Goal: Task Accomplishment & Management: Complete application form

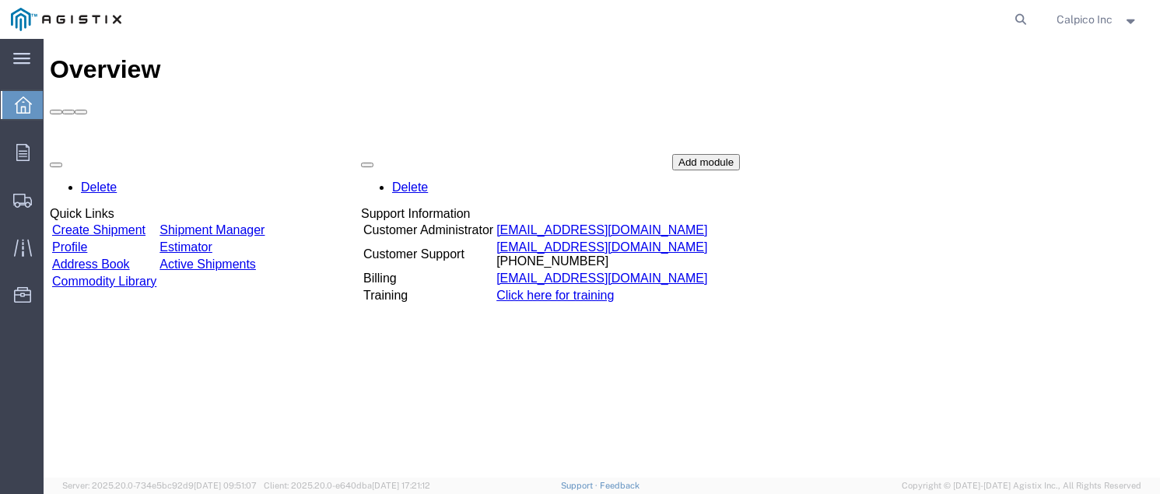
click at [146, 223] on link "Create Shipment" at bounding box center [98, 229] width 93 height 13
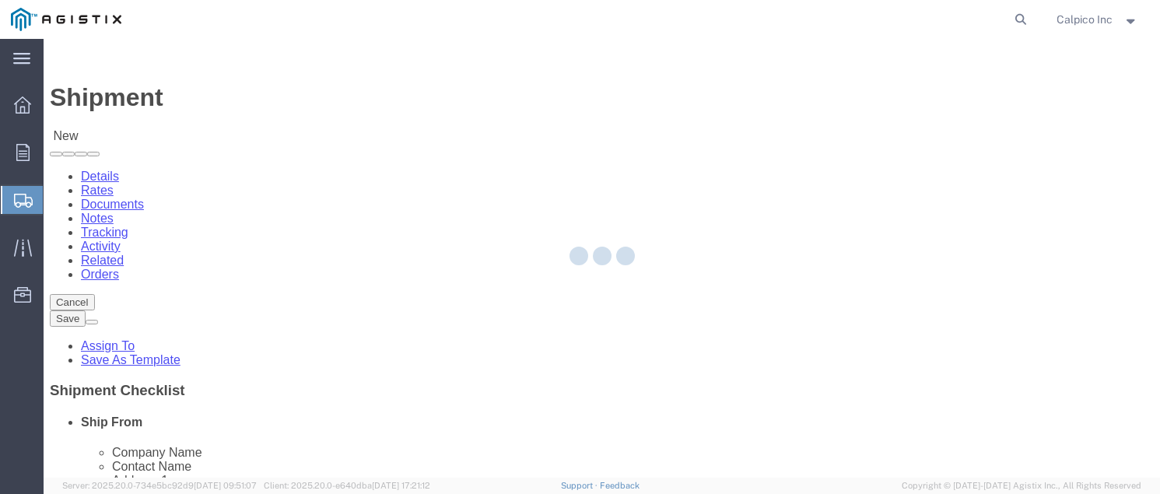
select select
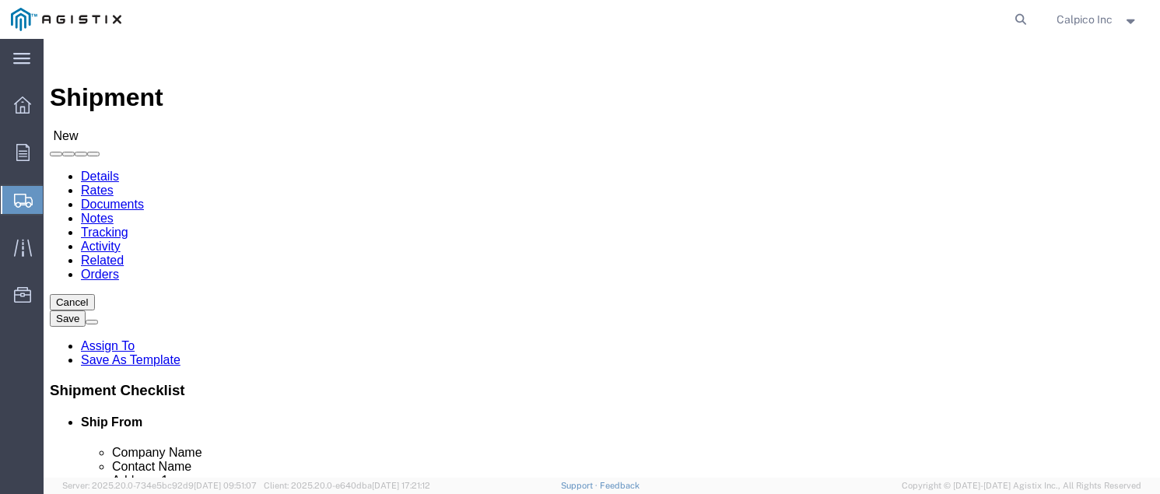
drag, startPoint x: 394, startPoint y: 279, endPoint x: 350, endPoint y: 240, distance: 58.4
click select "Select Calpico PG&E"
select select "9596"
click select "Select Calpico PG&E"
select select "PURCHORD"
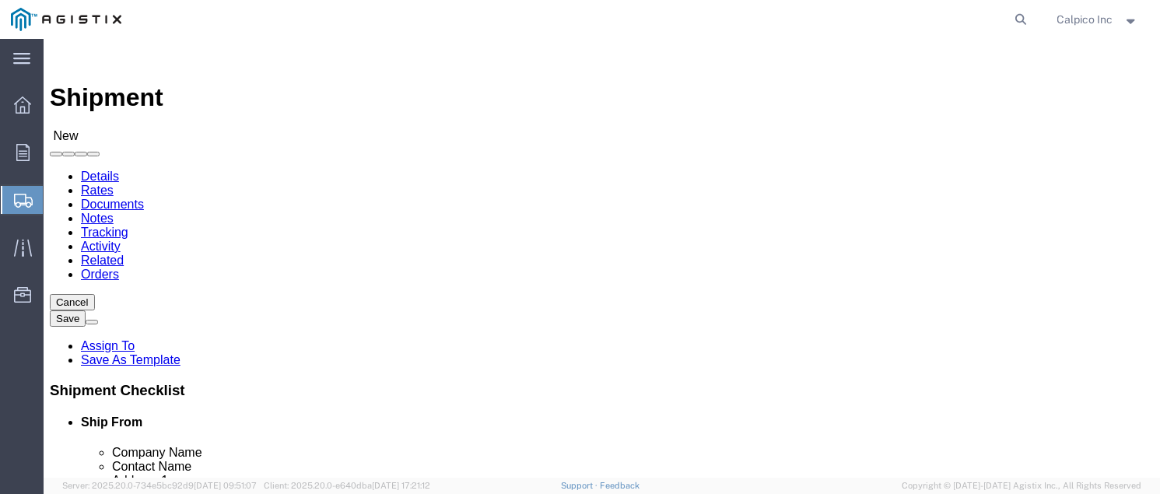
select select
click select "Select All Others [GEOGRAPHIC_DATA] [GEOGRAPHIC_DATA] [GEOGRAPHIC_DATA] [GEOGRA…"
select select "23082"
click select "Select All Others [GEOGRAPHIC_DATA] [GEOGRAPHIC_DATA] [GEOGRAPHIC_DATA] [GEOGRA…"
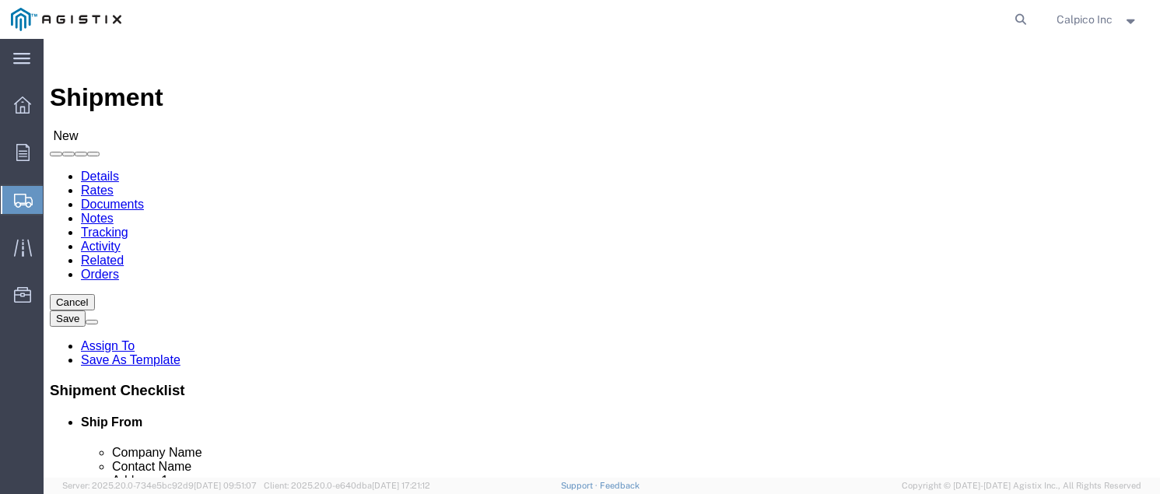
select select "MYPROFILE"
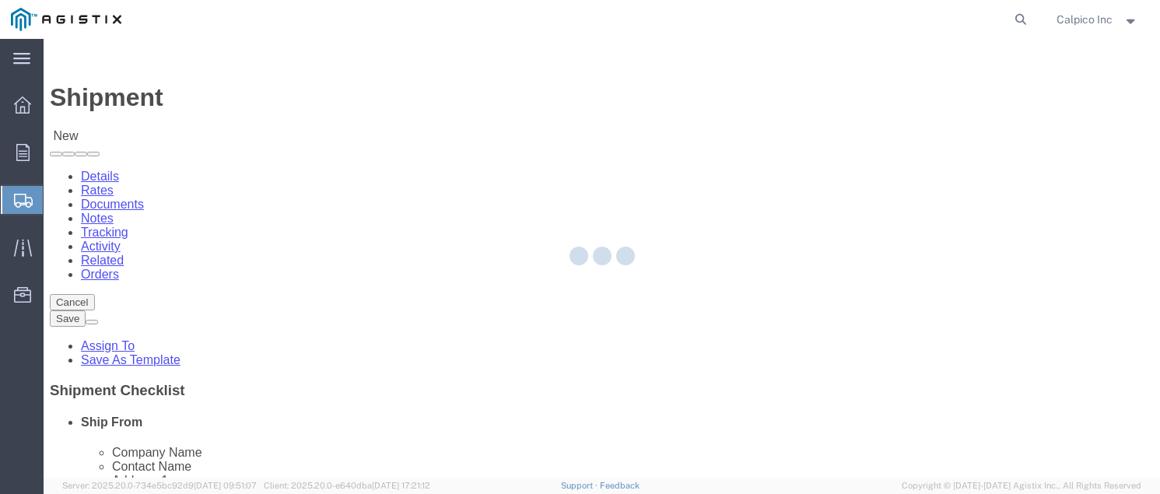
type input "CALPICO"
type input "Calpico Inc"
type input "[STREET_ADDRESS]"
type input "[GEOGRAPHIC_DATA]"
type input "94080"
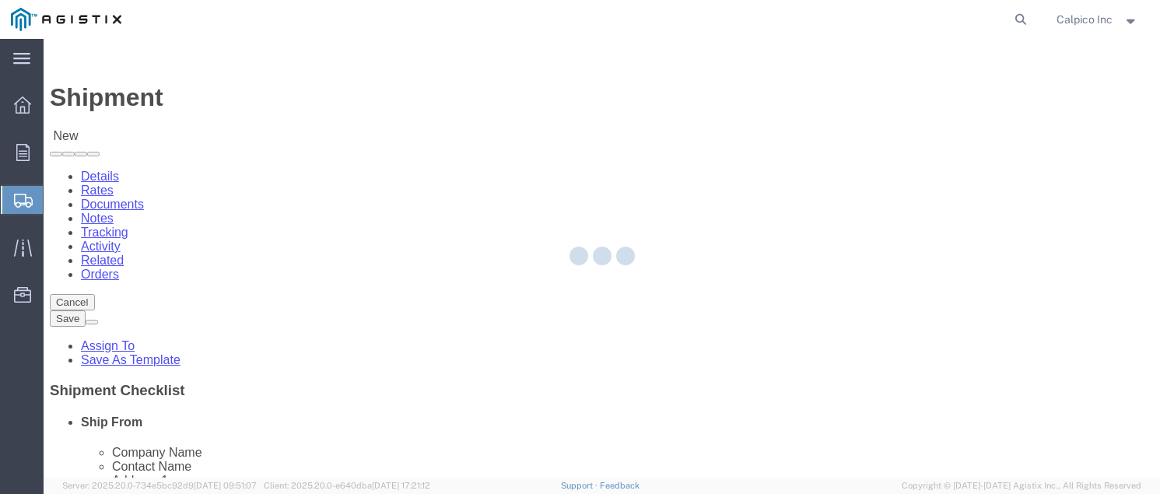
type input "6505882241"
type input "[EMAIL_ADDRESS][DOMAIN_NAME]"
checkbox input "true"
select select "CA"
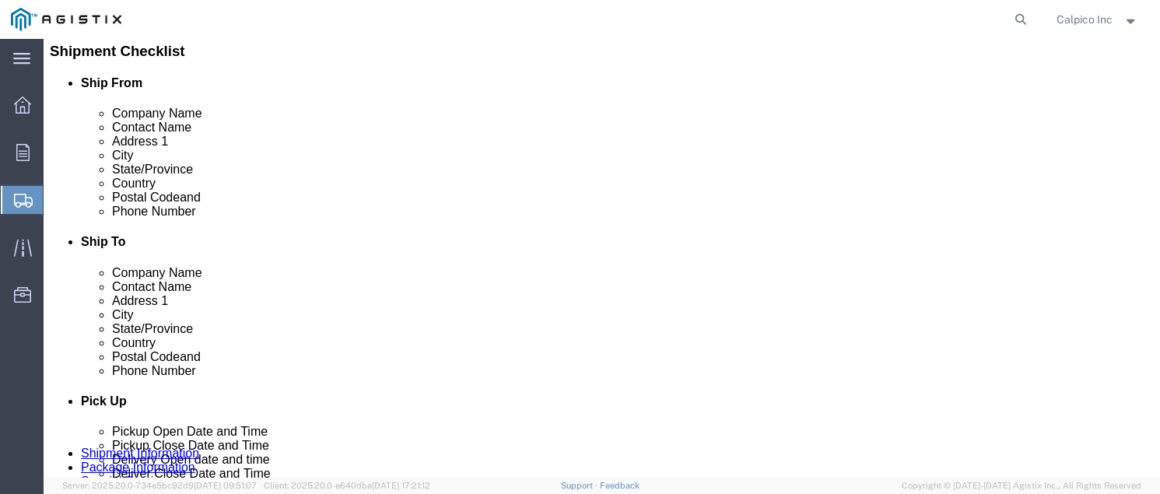
scroll to position [311, 0]
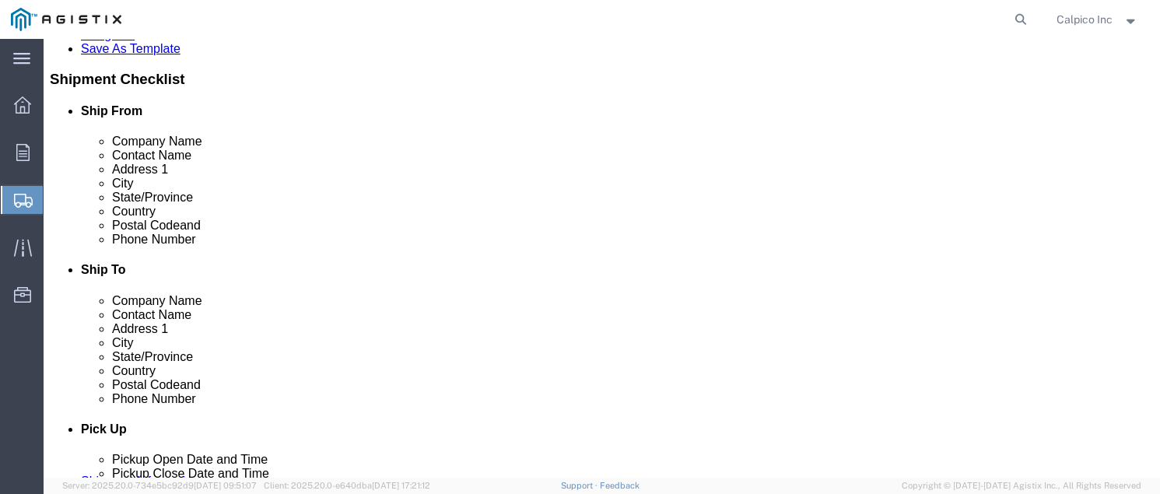
click input "text"
type input "STOCK"
click p "- PG&E - (Shipping Receiving) [STREET_ADDRESS][PERSON_NAME]"
select select
type input "PG&E"
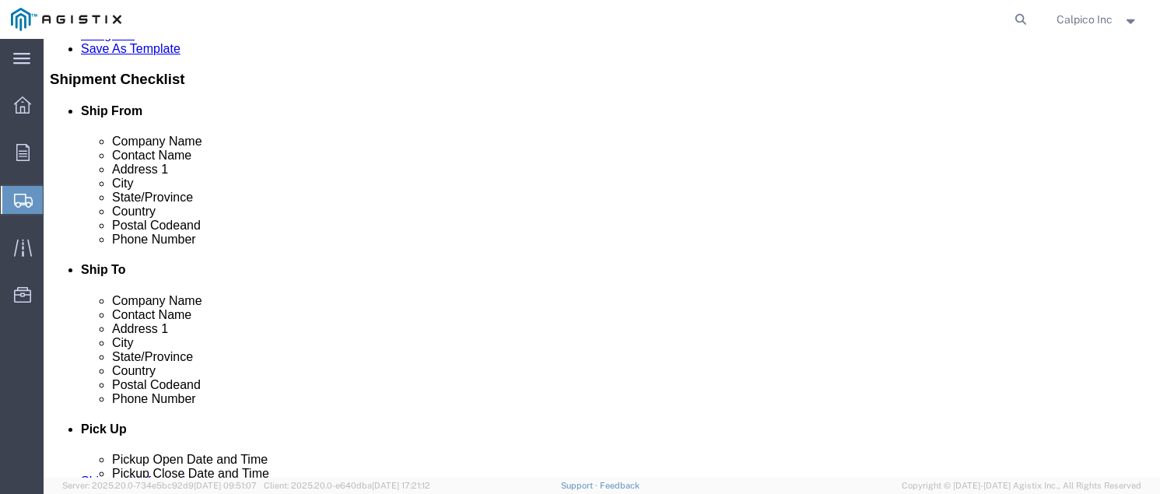
type input "Shipping Receiving"
type input "[STREET_ADDRESS][PERSON_NAME]"
type input "Stockton"
type input "95204"
select select "CA"
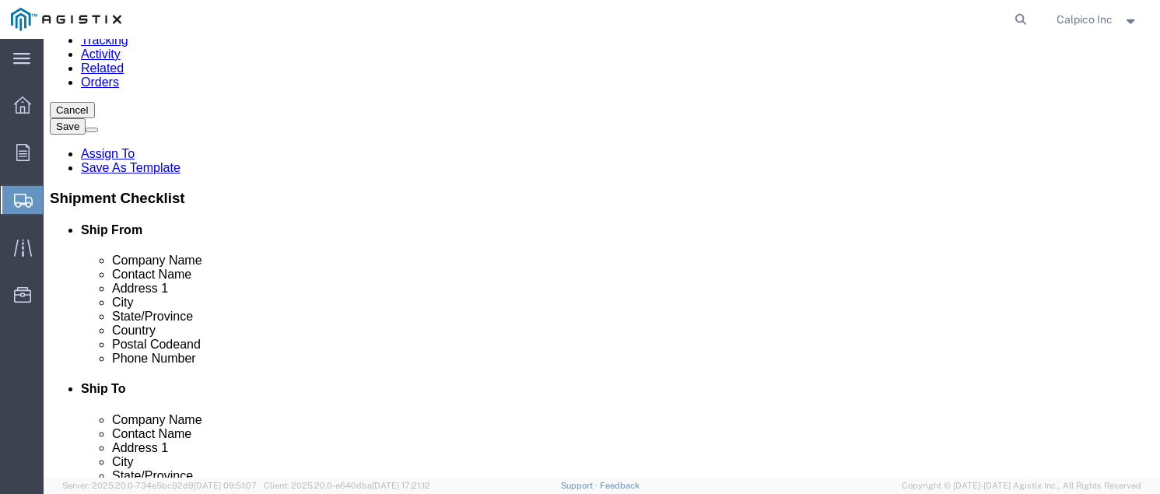
scroll to position [104, 0]
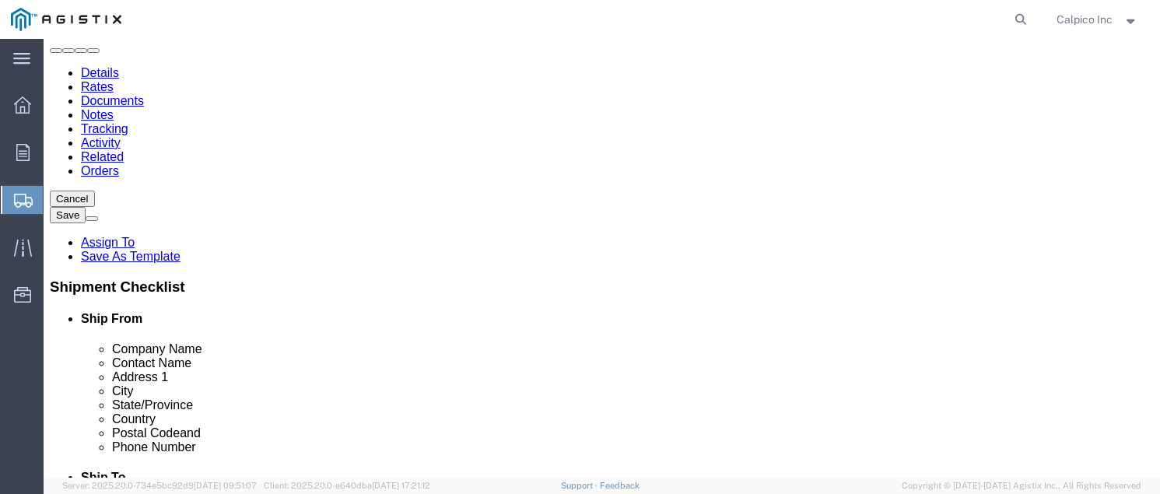
type input "Stockton"
select select
drag, startPoint x: 648, startPoint y: 343, endPoint x: 462, endPoint y: 328, distance: 187.4
click div "Contact Name Shipping Receiving"
type input "p"
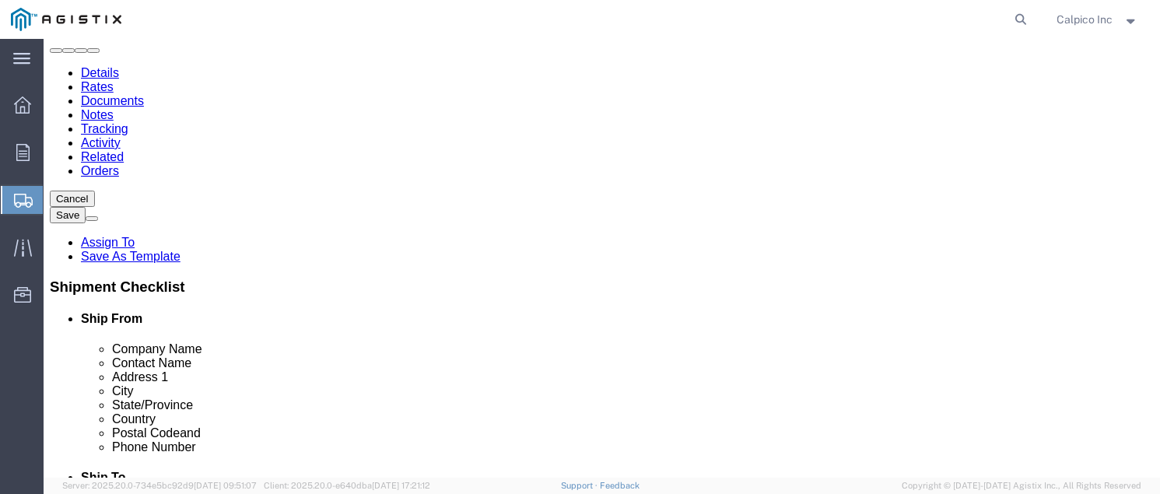
type input "PG&E"
click div "Company Name PG&E"
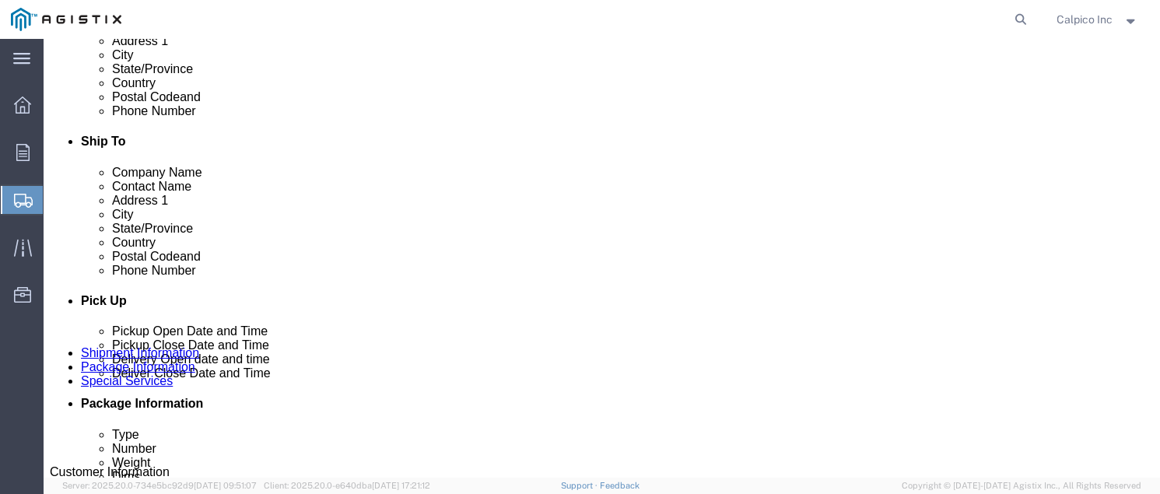
scroll to position [415, 0]
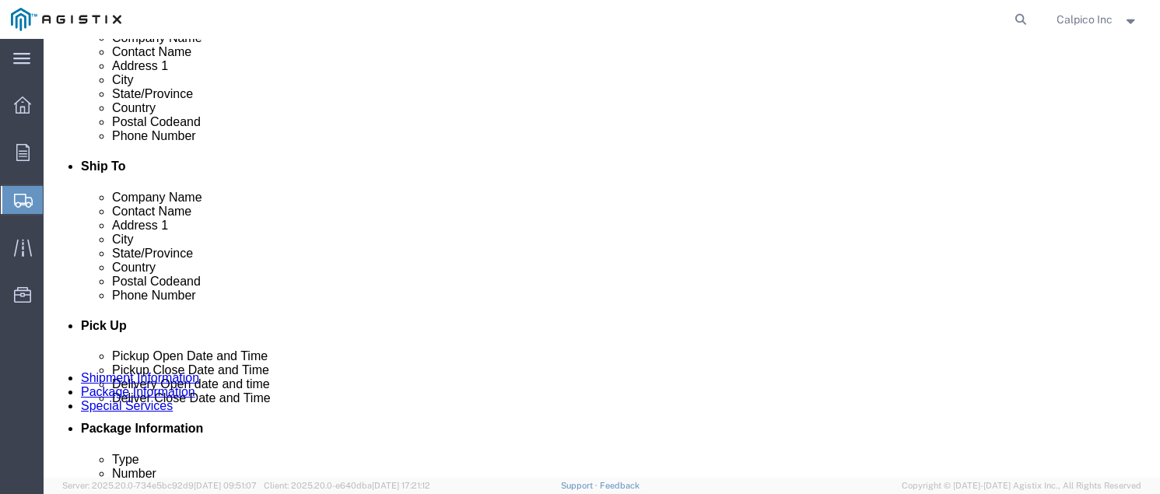
click input "text"
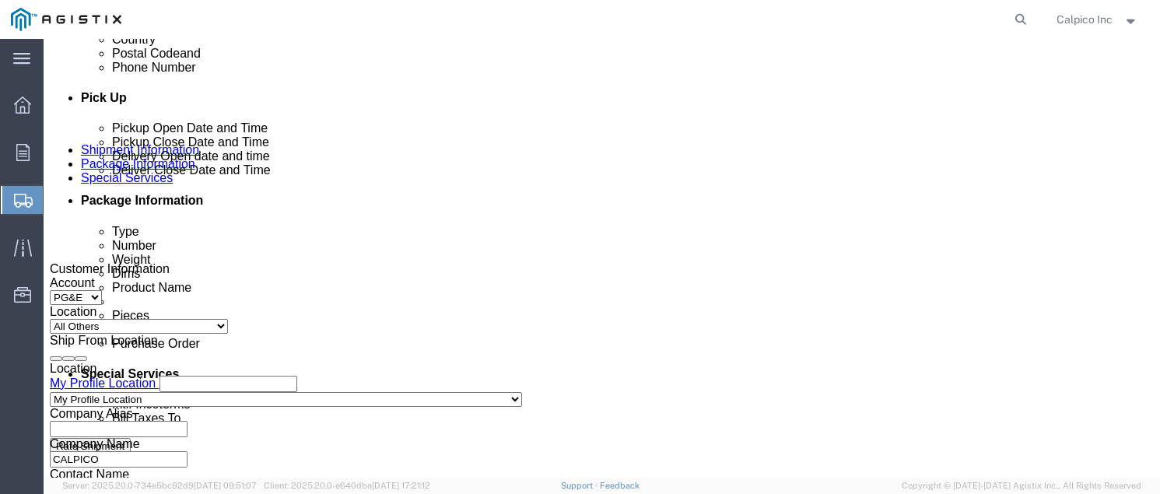
scroll to position [726, 0]
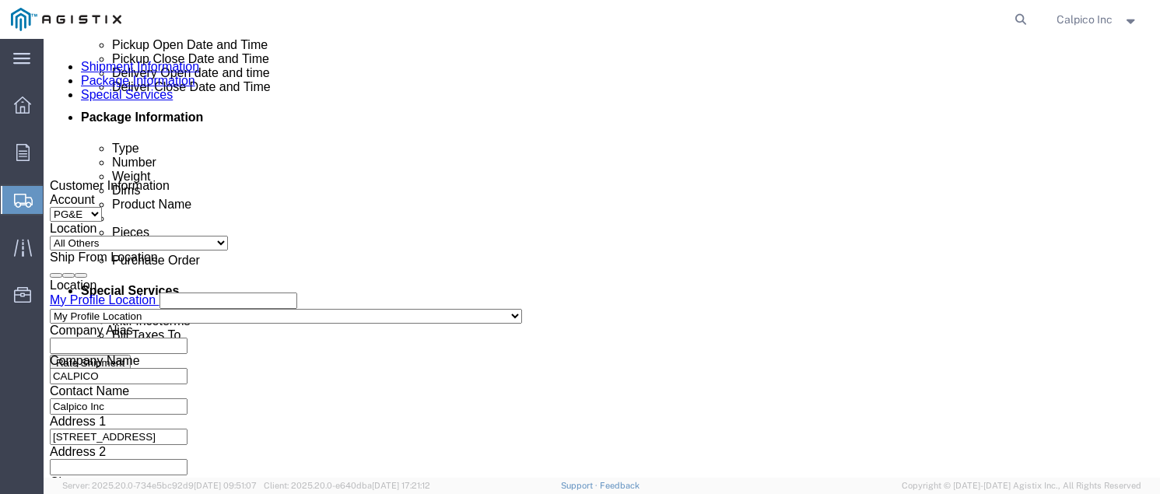
type input "6505882241"
click div "[DATE] 10:00 AM"
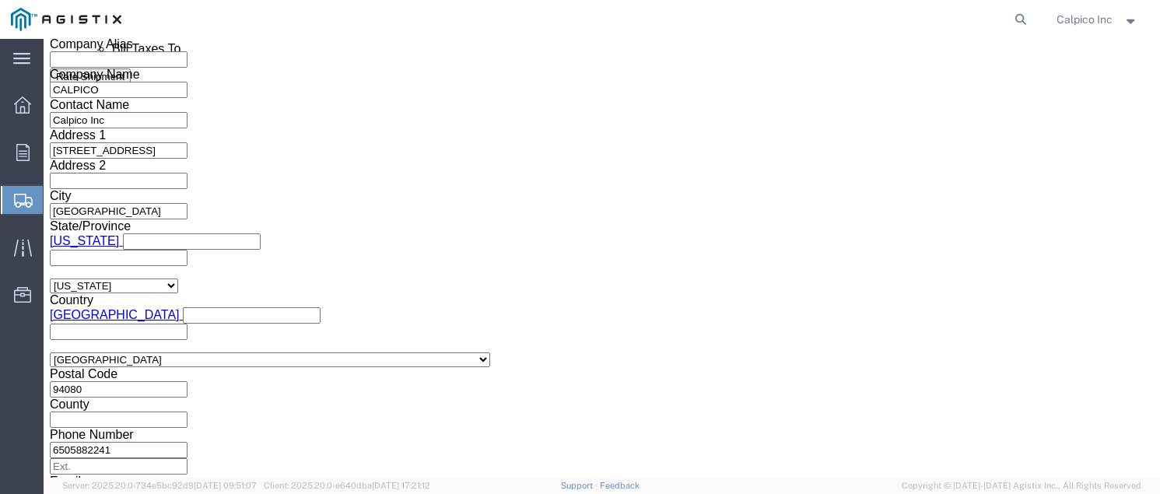
type input "11:00 AM"
click button "Apply"
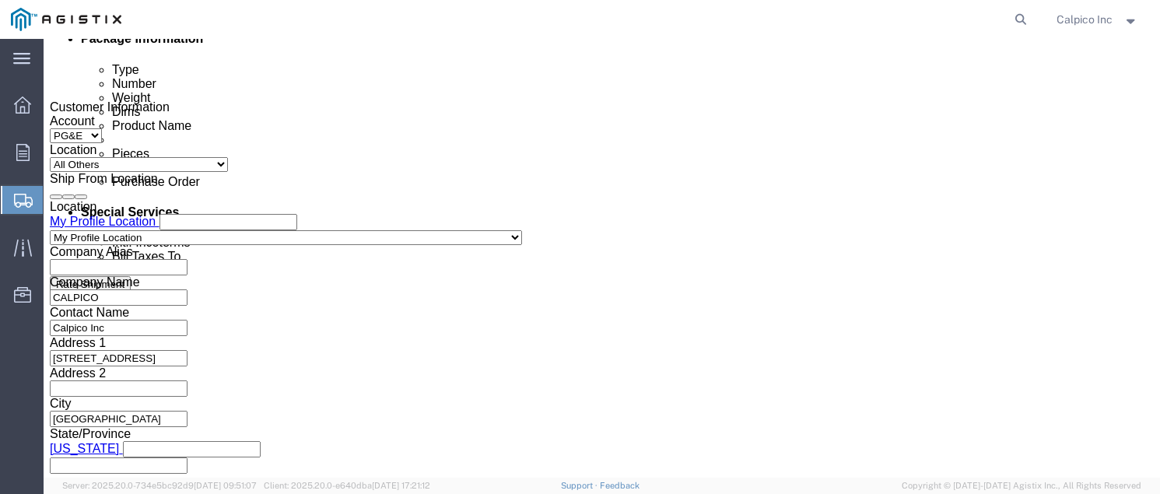
scroll to position [702, 0]
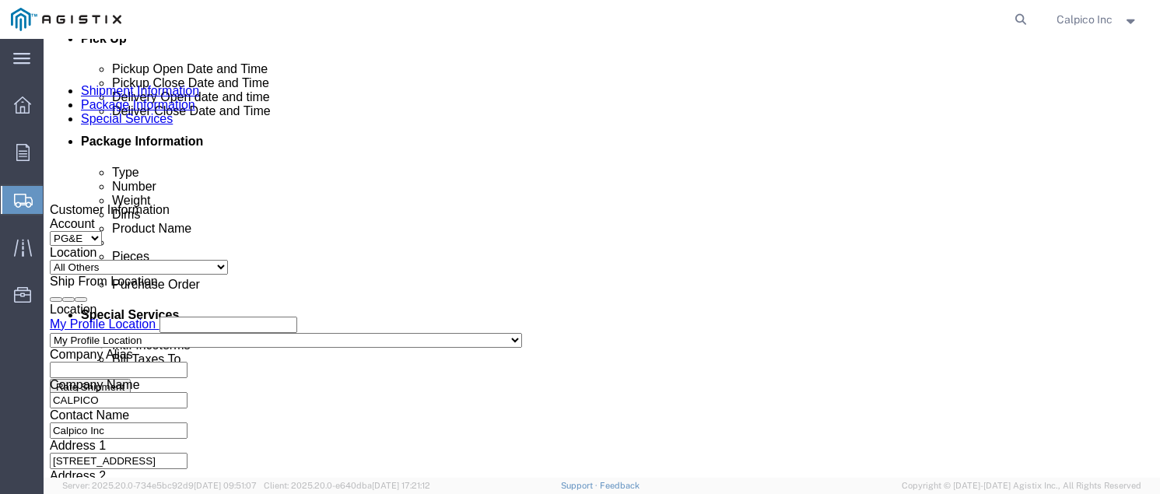
click div
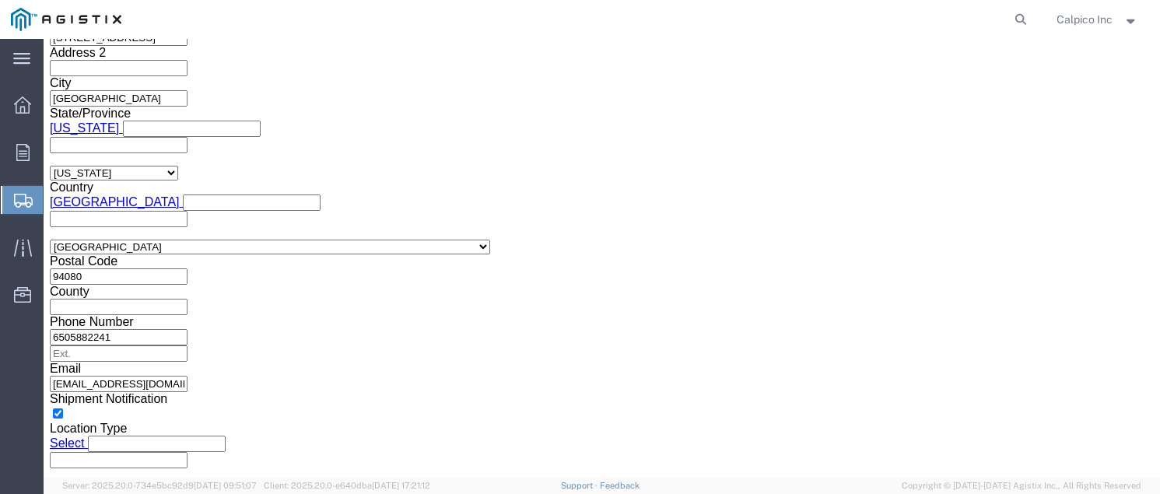
click button "Apply"
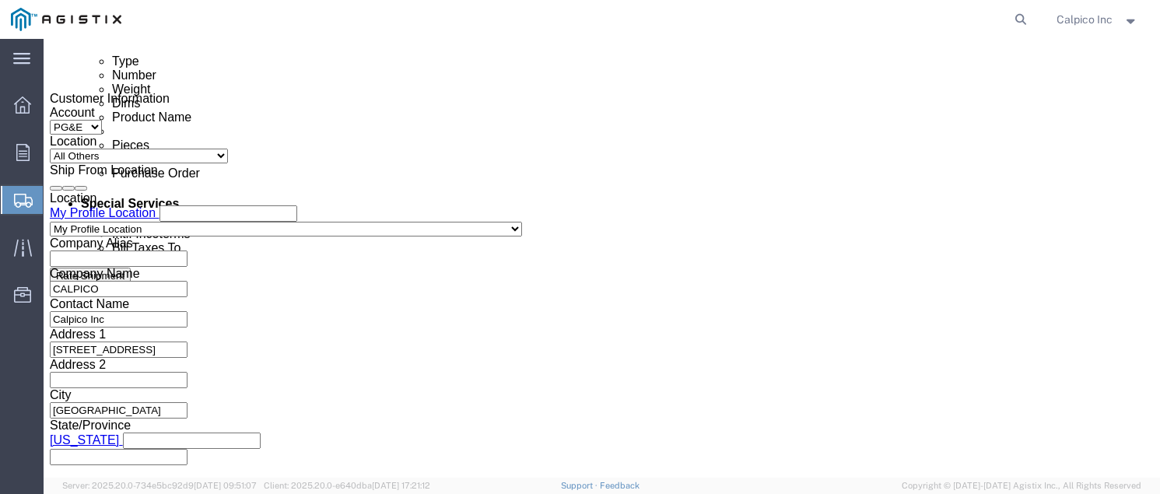
click div
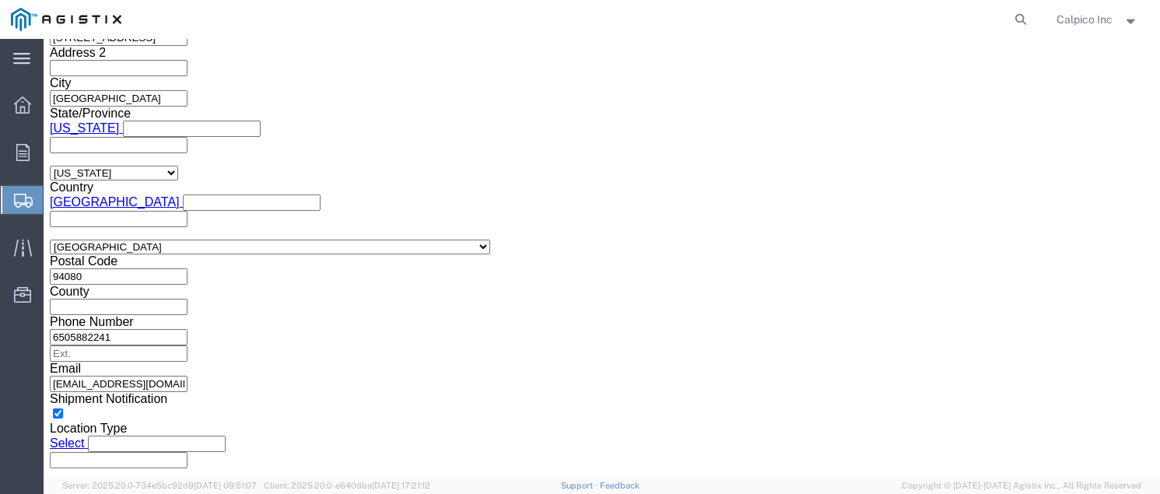
click button "Apply"
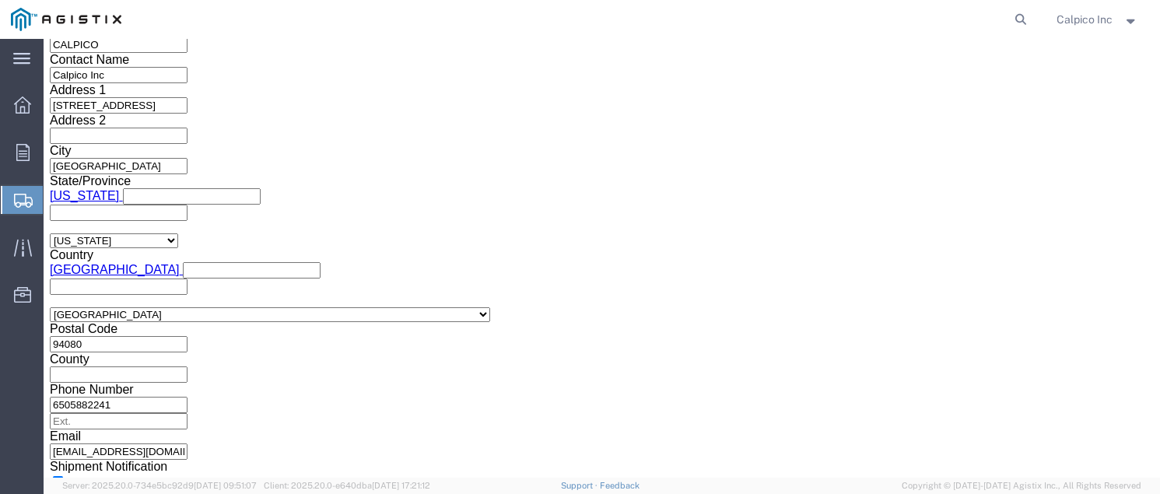
scroll to position [918, 0]
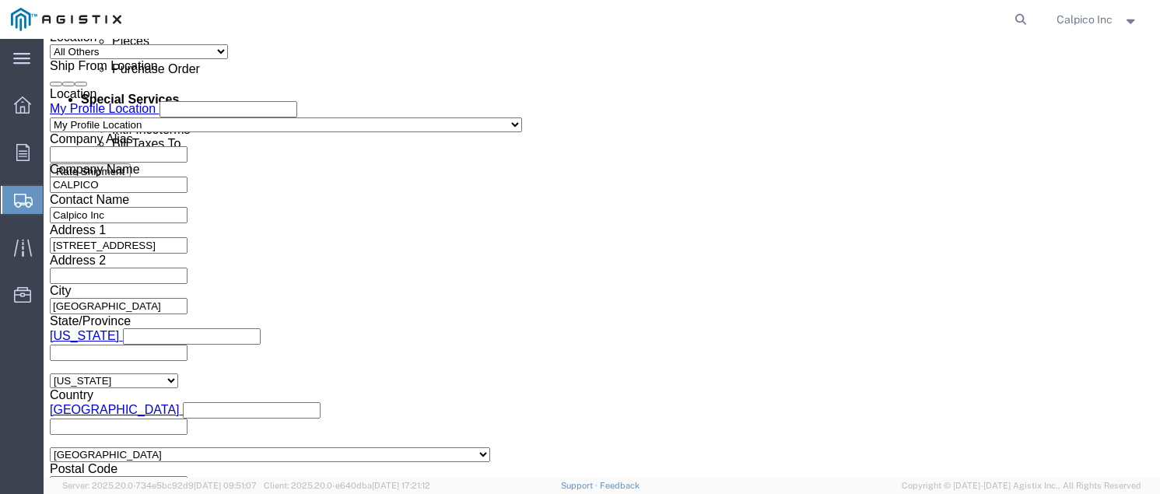
click input "text"
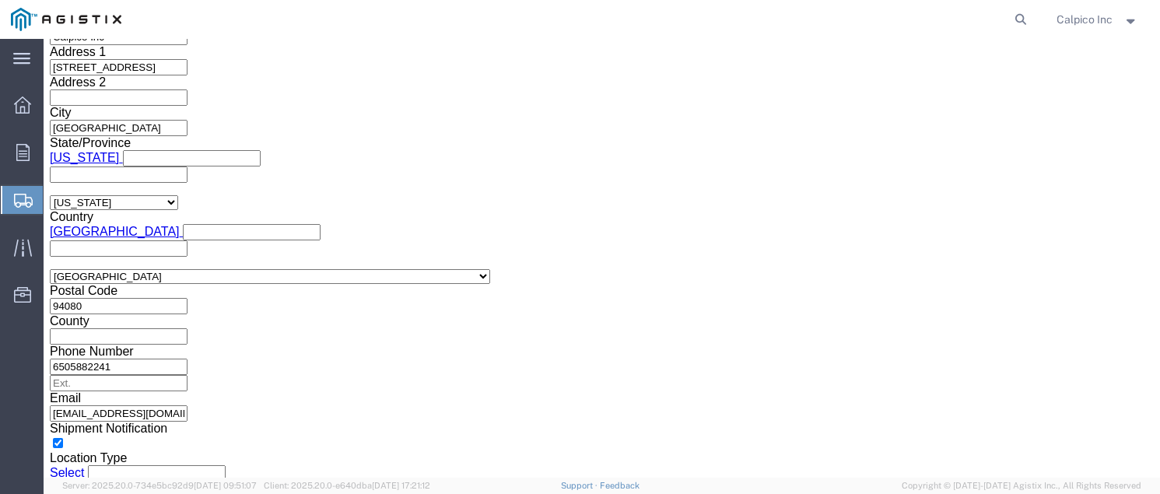
scroll to position [1125, 0]
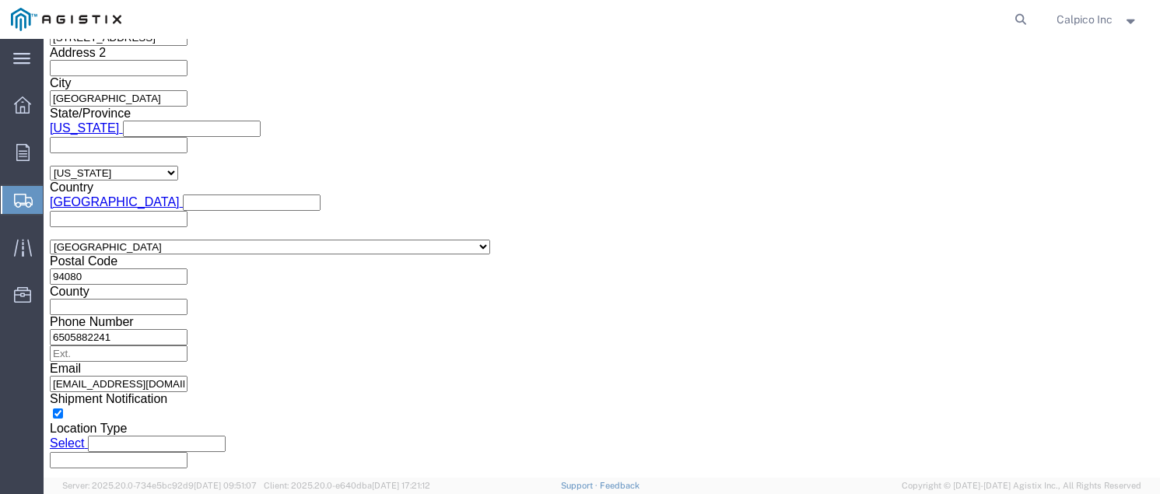
type input "3501423527"
click button "Continue"
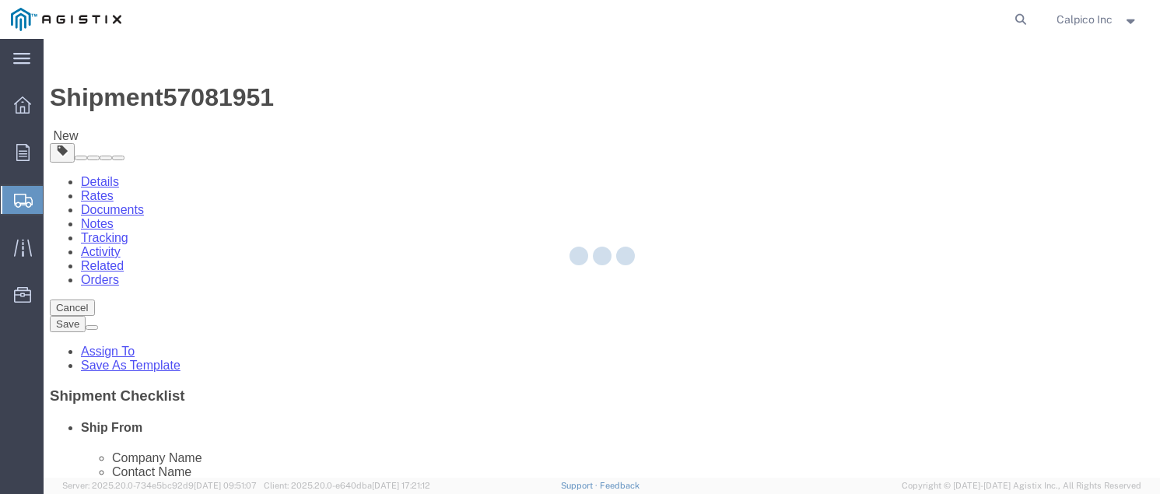
select select "CBOX"
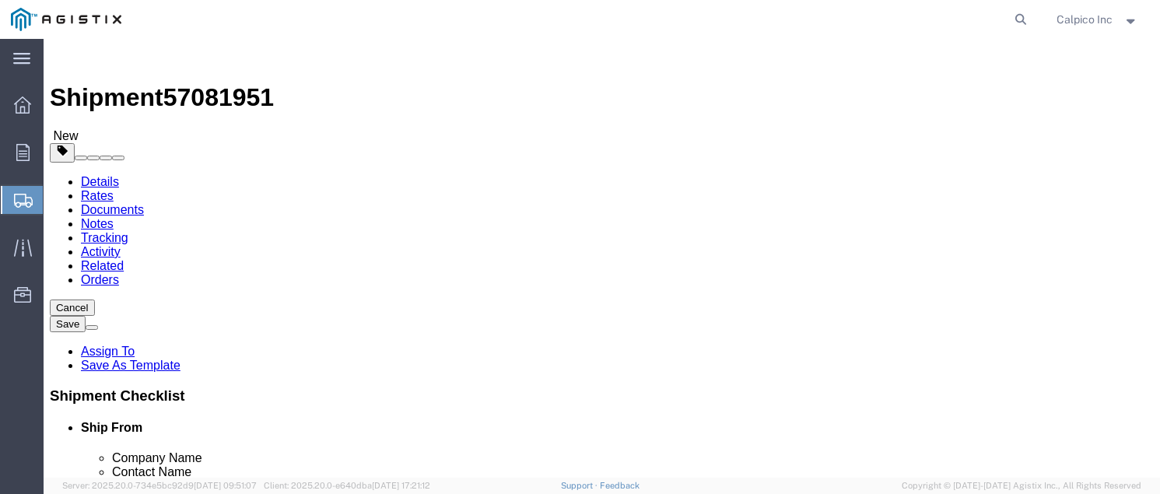
click input "text"
type input "9"
type input "6"
type input "4"
drag, startPoint x: 185, startPoint y: 392, endPoint x: 149, endPoint y: 388, distance: 36.8
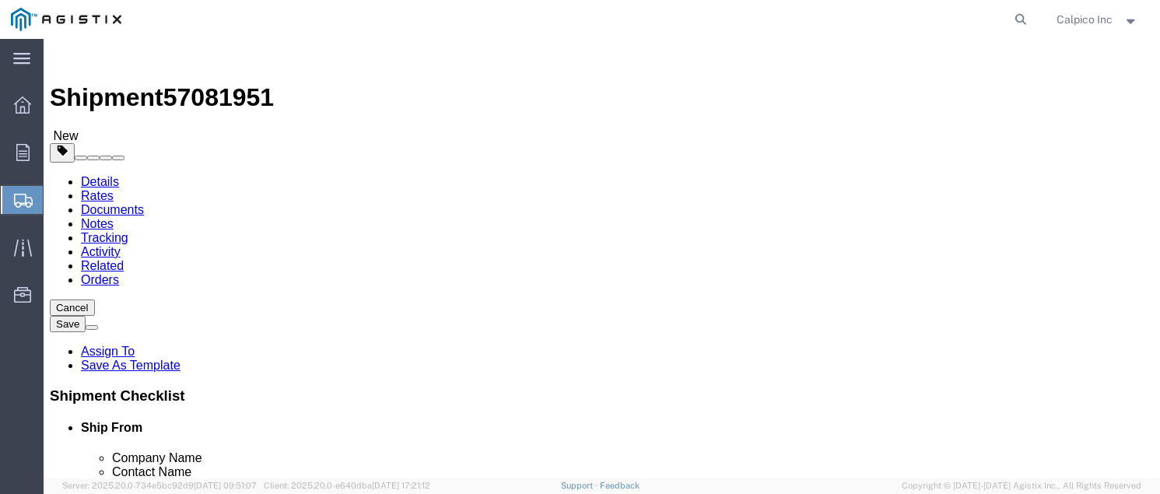
click div "0.00 Select kgs lbs"
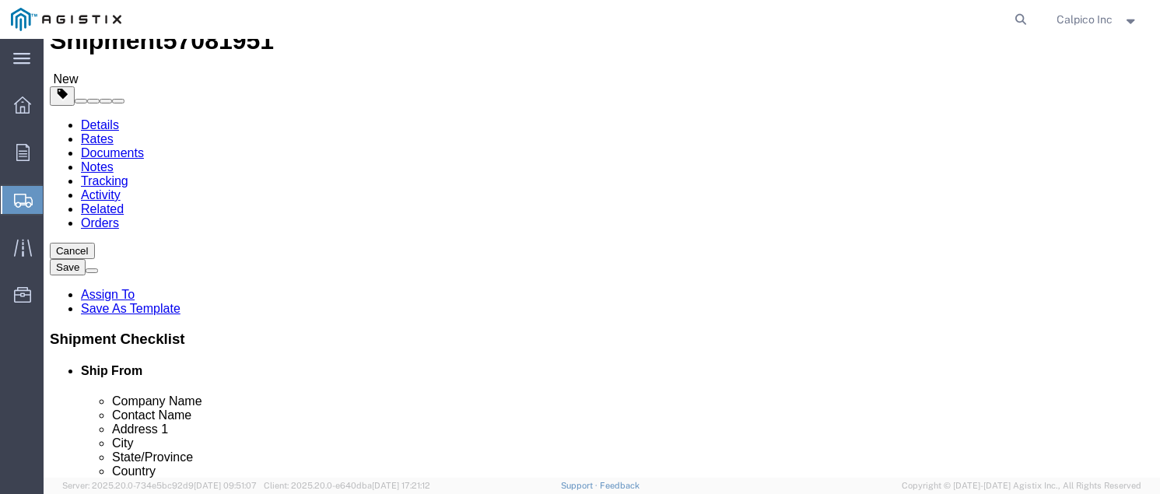
scroll to position [136, 0]
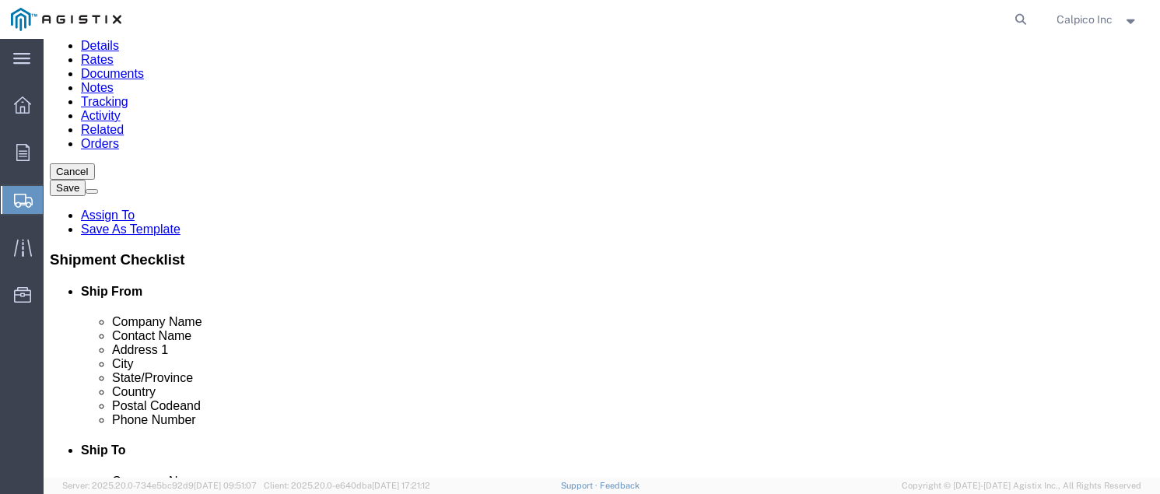
type input "1"
click link "Add Content"
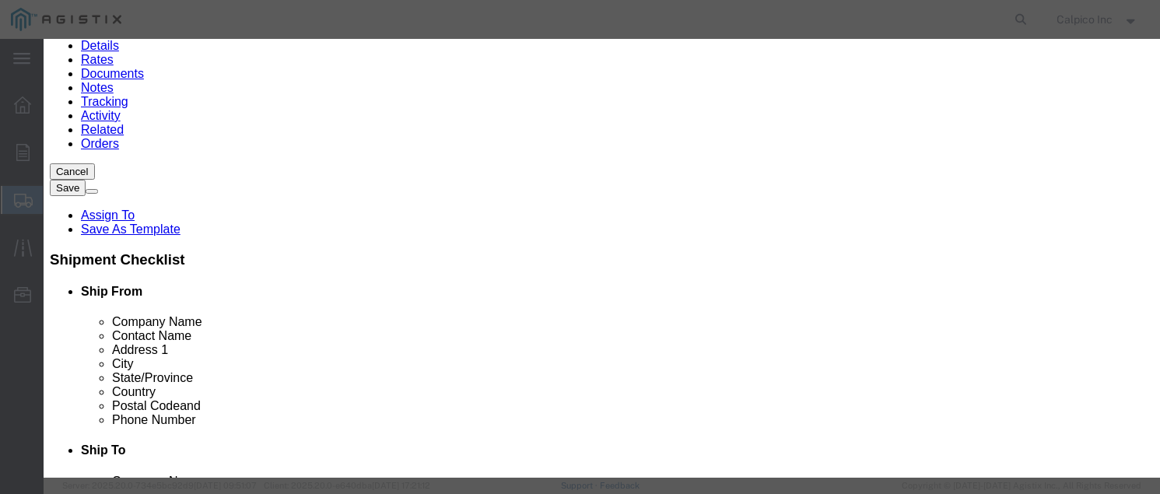
click input "text"
type input "#303 SIZE 3/4""
type input "2"
type input "96.80"
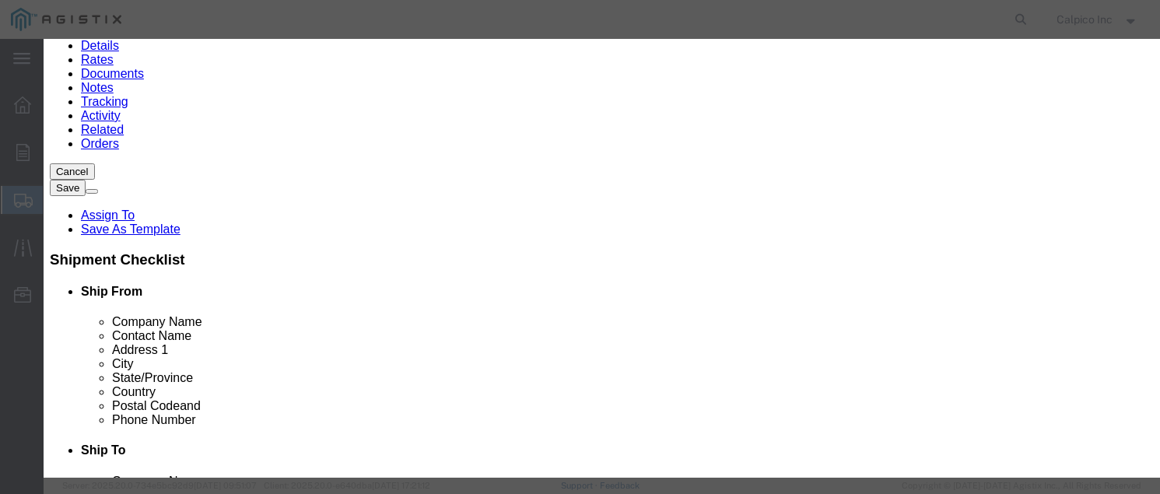
click button "Save & Close"
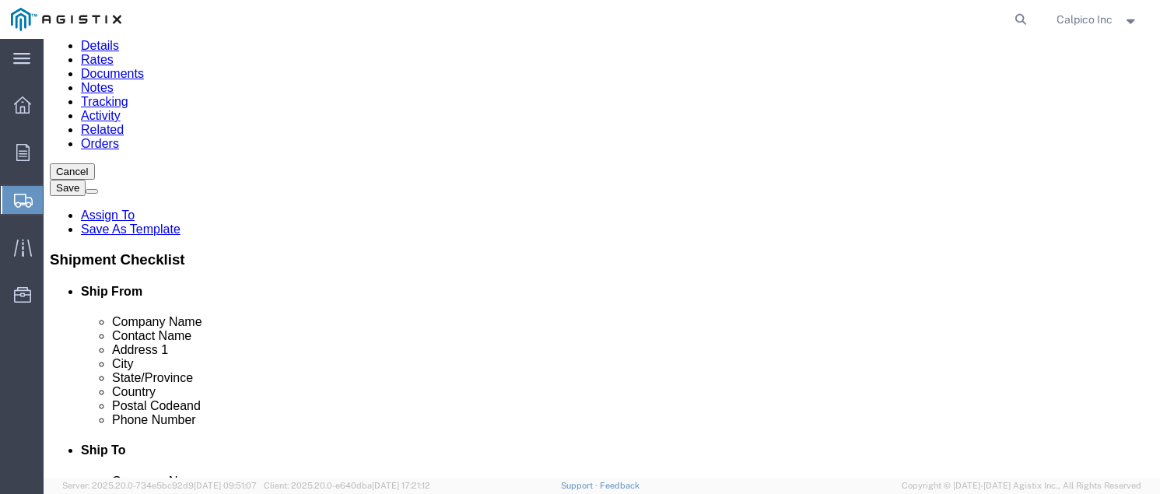
click button "Rate Shipment"
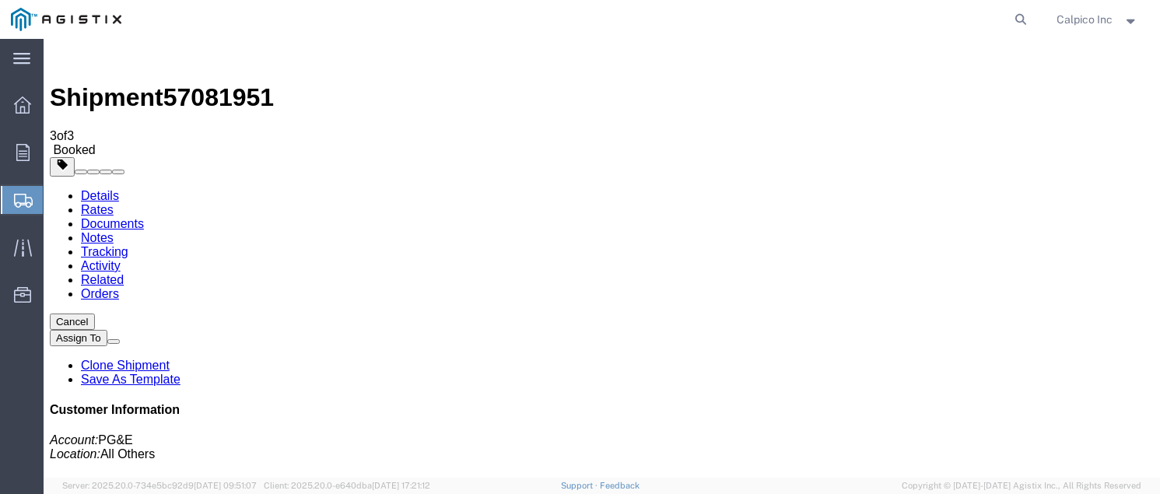
drag, startPoint x: 471, startPoint y: 275, endPoint x: 486, endPoint y: 302, distance: 31.4
